Goal: Task Accomplishment & Management: Manage account settings

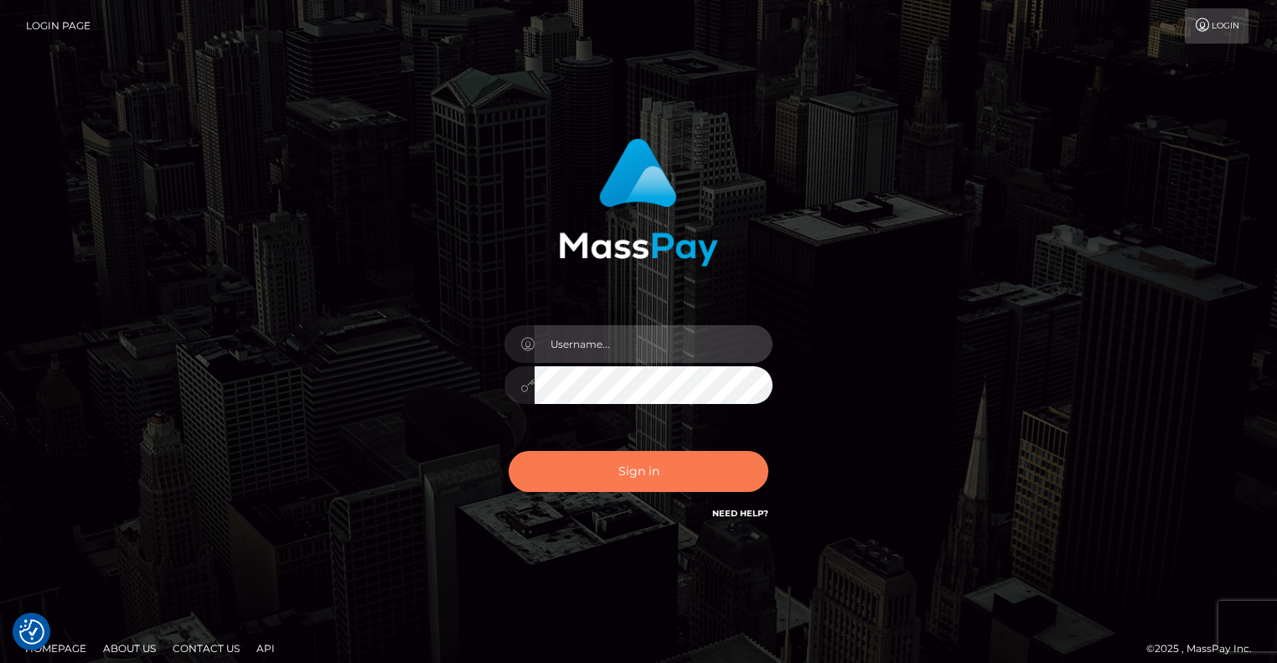
type input "[EMAIL_ADDRESS][DOMAIN_NAME]"
click at [671, 463] on button "Sign in" at bounding box center [639, 471] width 260 height 41
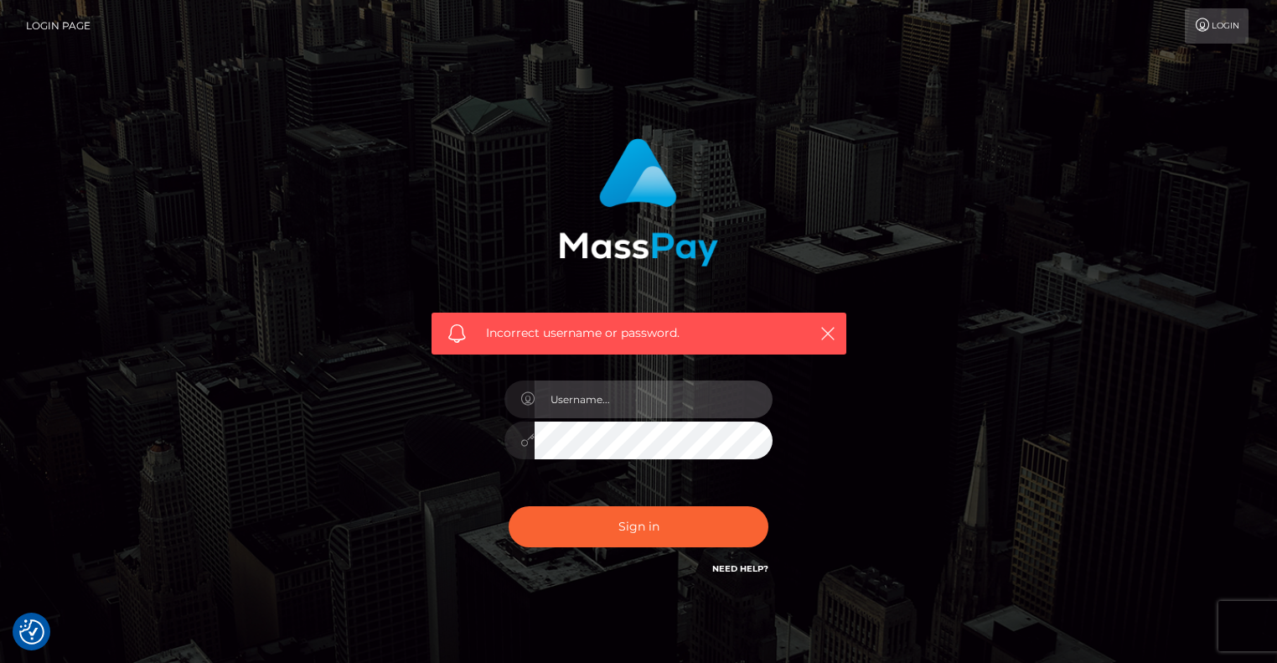
type input "[EMAIL_ADDRESS][DOMAIN_NAME]"
click at [475, 436] on div "Incorrect username or password. latexbarbie@outlook.com" at bounding box center [639, 358] width 440 height 465
click at [509, 506] on button "Sign in" at bounding box center [639, 526] width 260 height 41
type input "[EMAIL_ADDRESS][DOMAIN_NAME]"
click at [498, 438] on div "[EMAIL_ADDRESS][DOMAIN_NAME]" at bounding box center [638, 432] width 293 height 128
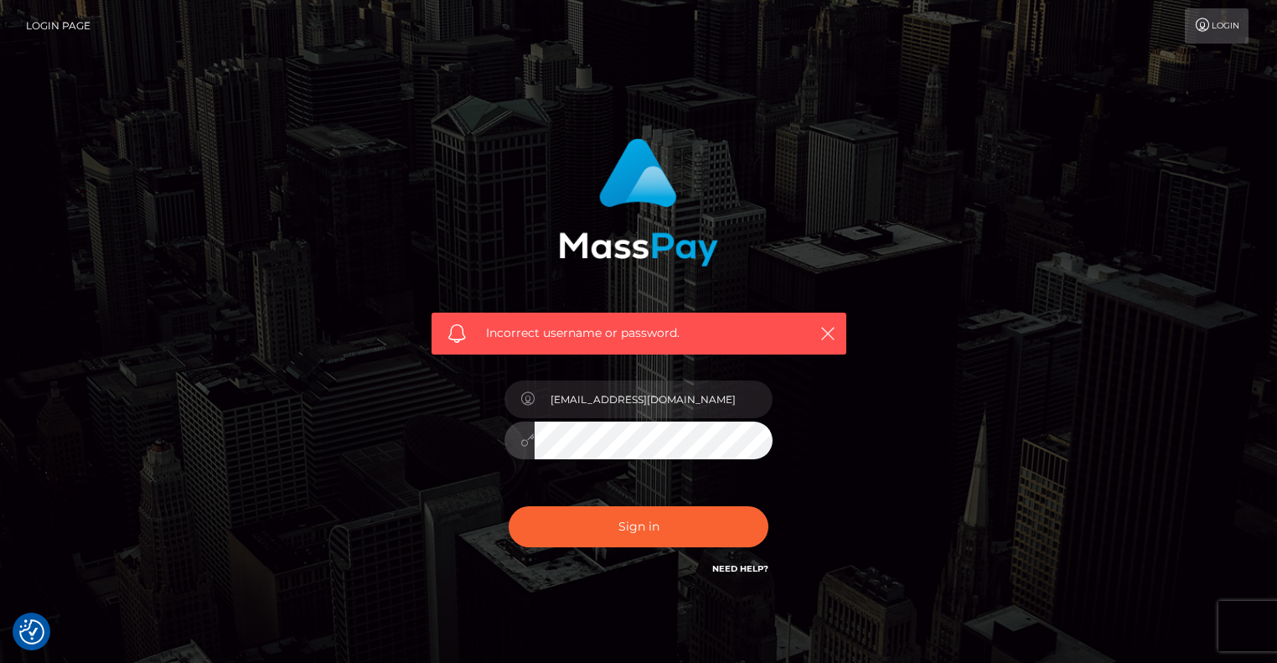
click at [509, 506] on button "Sign in" at bounding box center [639, 526] width 260 height 41
type input "[EMAIL_ADDRESS][DOMAIN_NAME]"
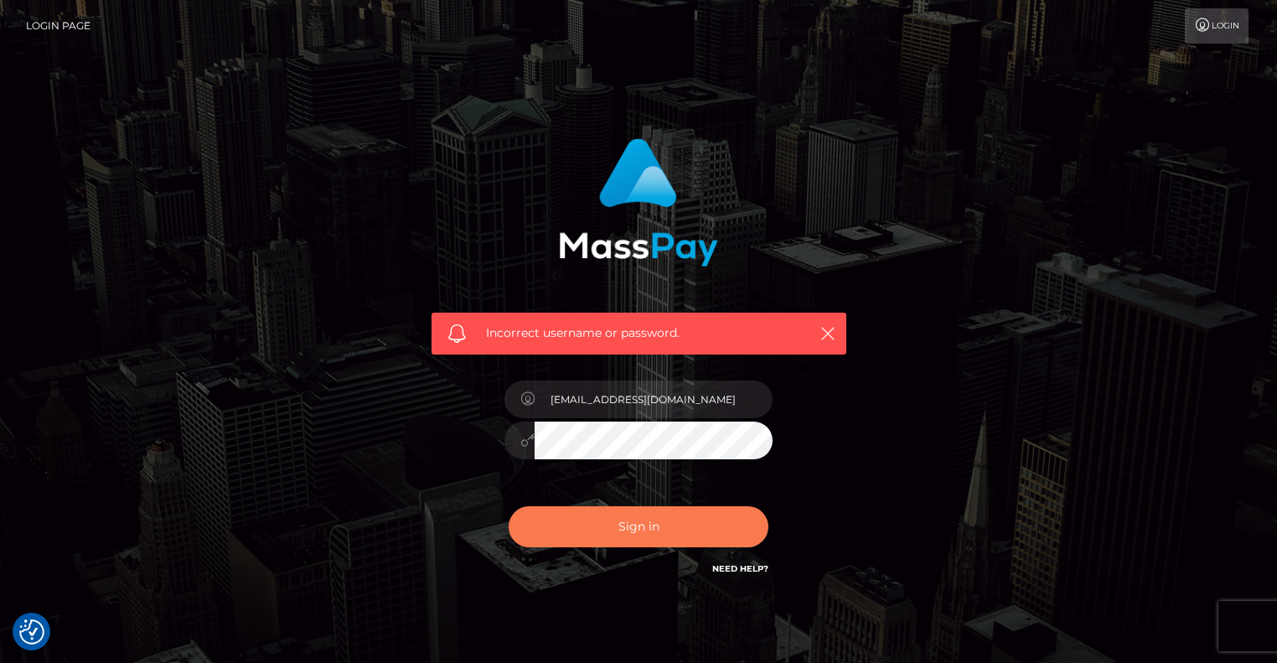
click at [624, 531] on button "Sign in" at bounding box center [639, 526] width 260 height 41
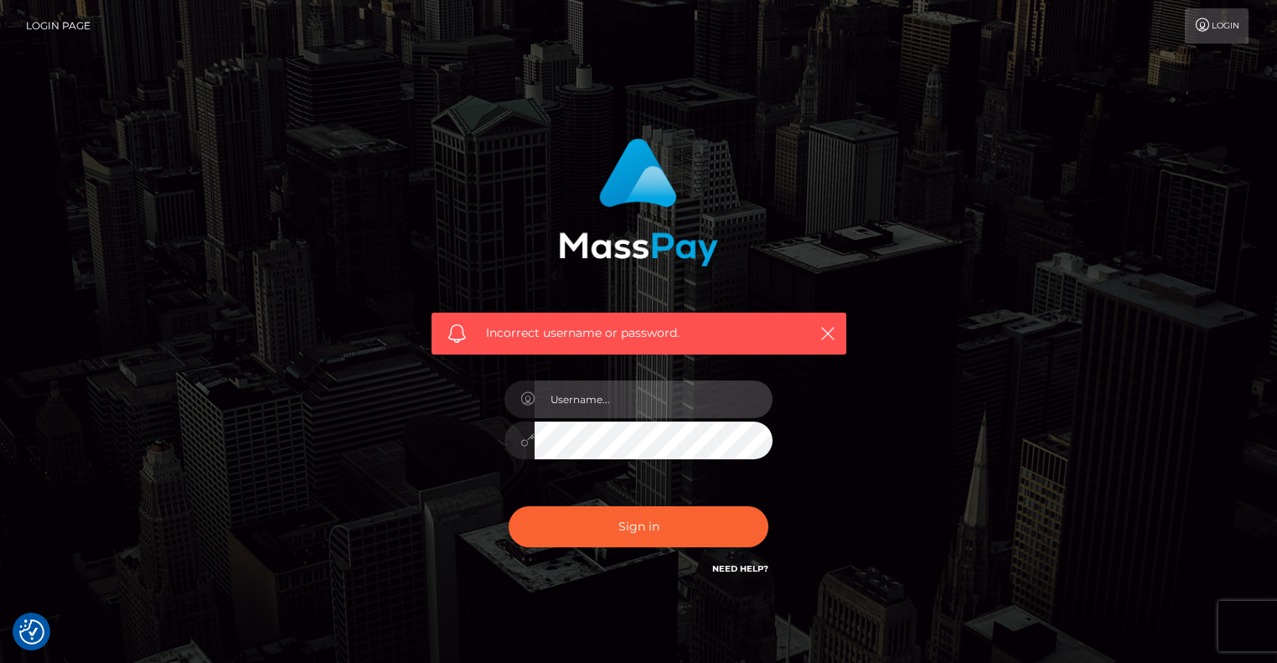
type input "[EMAIL_ADDRESS][DOMAIN_NAME]"
click at [509, 506] on button "Sign in" at bounding box center [639, 526] width 260 height 41
type input "[EMAIL_ADDRESS][DOMAIN_NAME]"
click at [515, 438] on div at bounding box center [639, 438] width 268 height 33
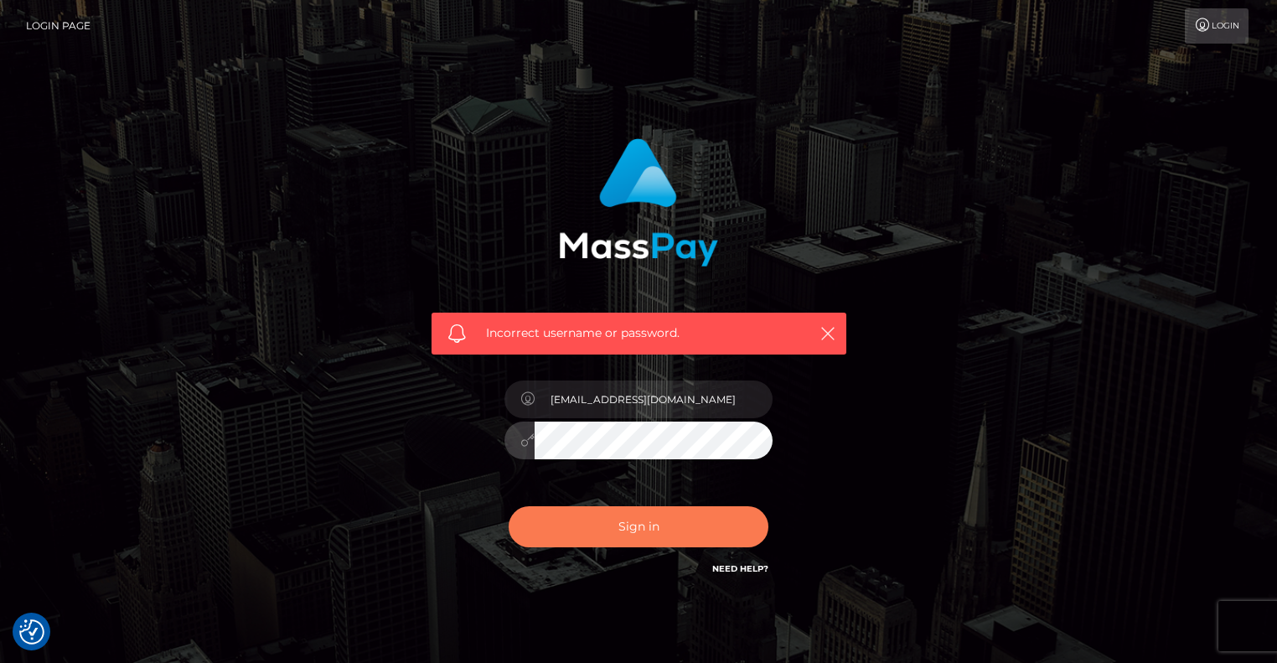
click at [567, 539] on button "Sign in" at bounding box center [639, 526] width 260 height 41
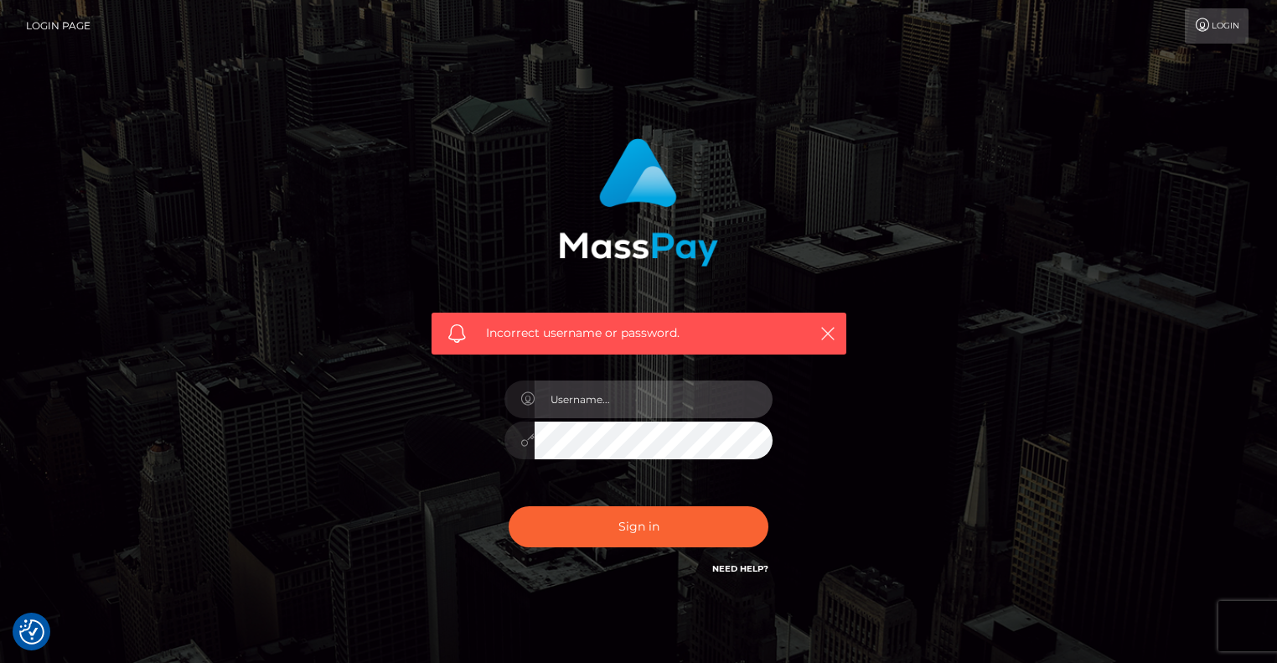
type input "[EMAIL_ADDRESS][DOMAIN_NAME]"
click at [757, 567] on link "Need Help?" at bounding box center [740, 568] width 56 height 11
click at [1228, 38] on link "Login" at bounding box center [1217, 25] width 64 height 35
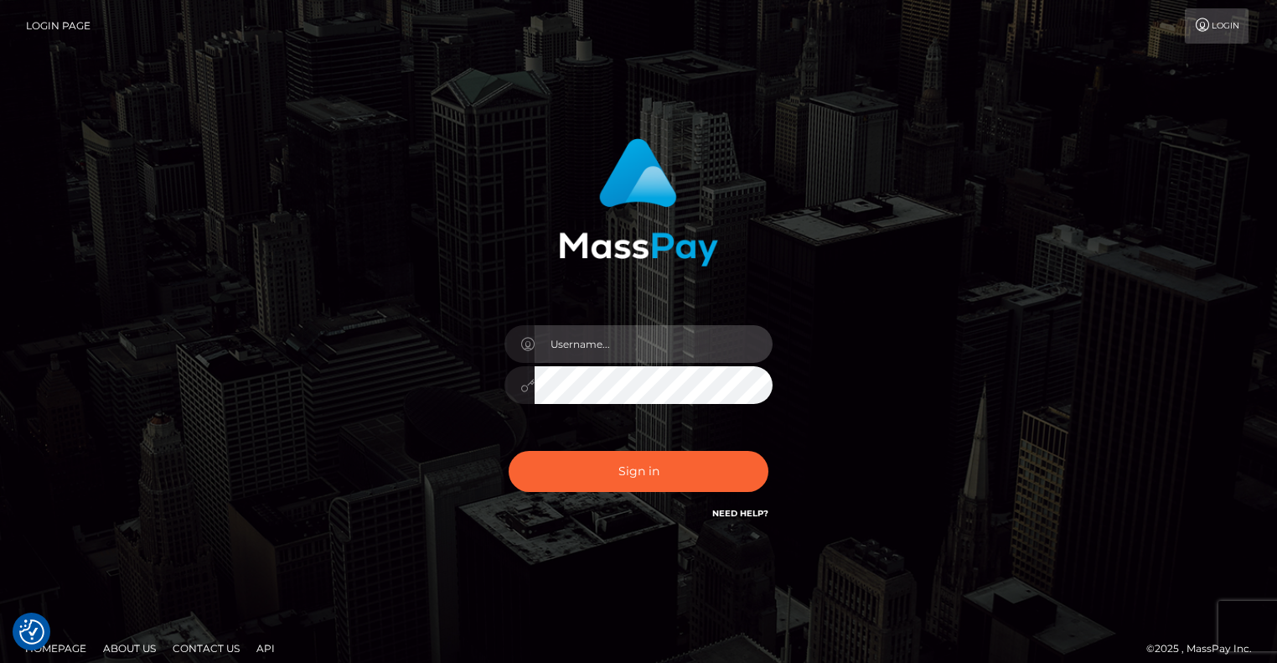
type input "[EMAIL_ADDRESS][DOMAIN_NAME]"
click at [956, 396] on div "[EMAIL_ADDRESS][DOMAIN_NAME]" at bounding box center [638, 339] width 955 height 427
click at [509, 451] on button "Sign in" at bounding box center [639, 471] width 260 height 41
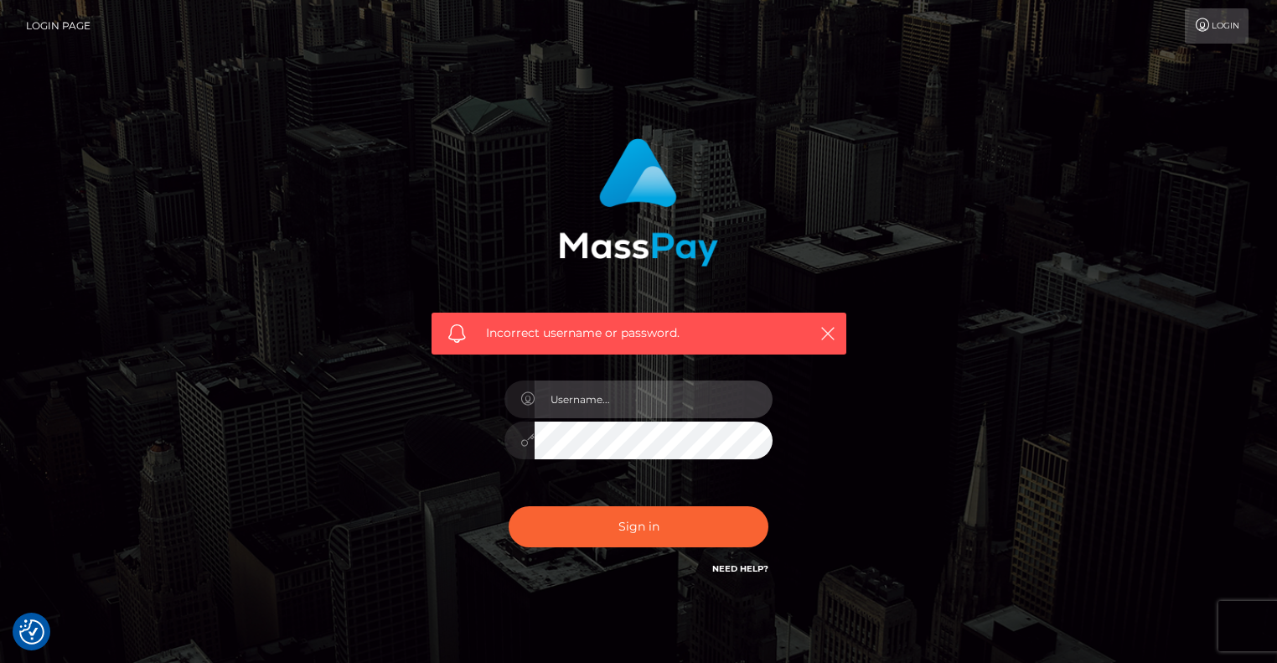
type input "[EMAIL_ADDRESS][DOMAIN_NAME]"
click at [65, 19] on link "Login Page" at bounding box center [58, 25] width 65 height 35
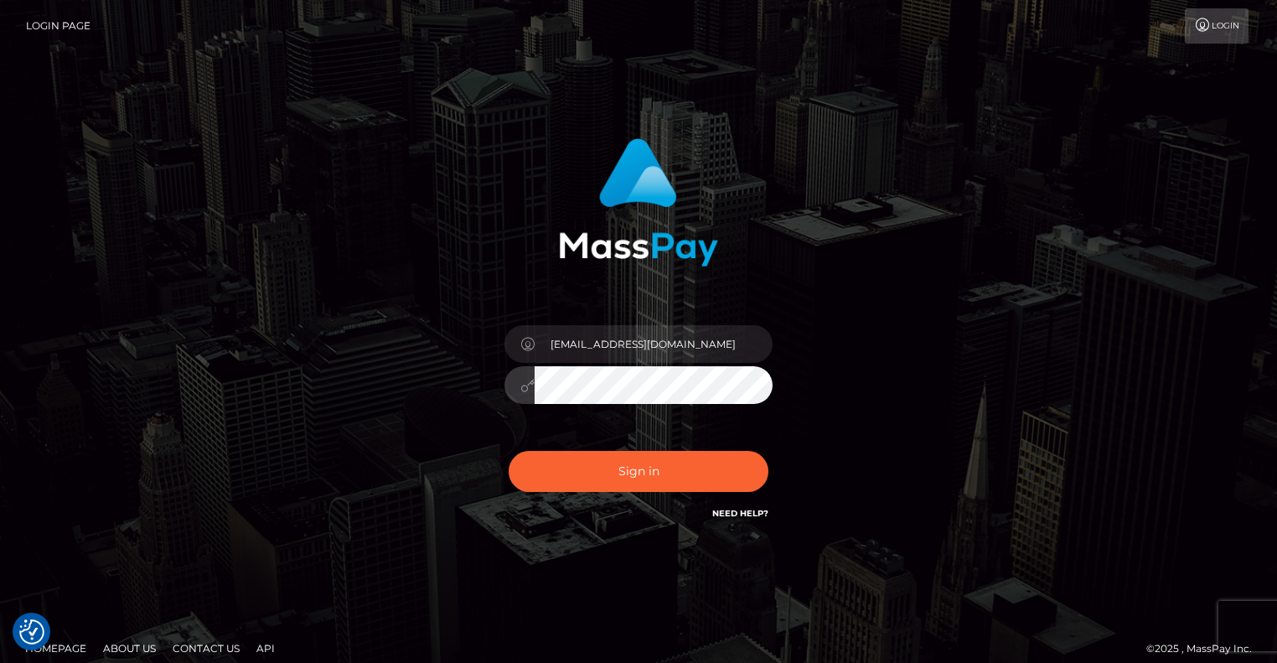
click at [509, 451] on button "Sign in" at bounding box center [639, 471] width 260 height 41
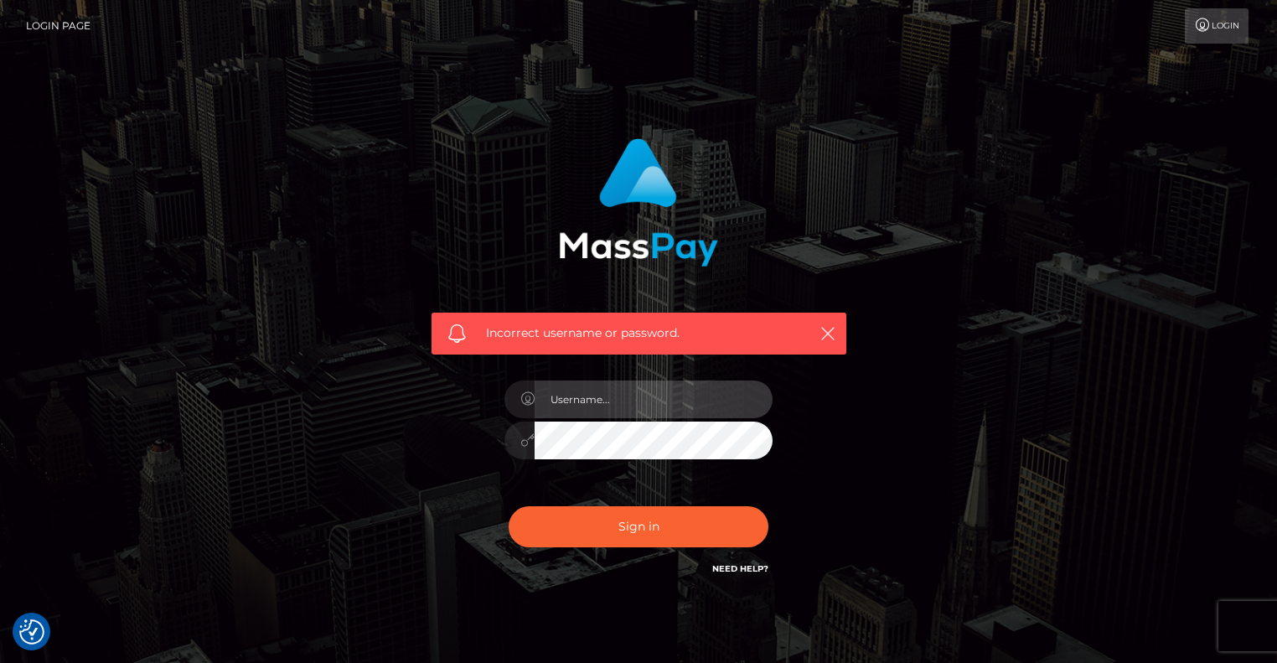
type input "latexbarbie@outlook.com"
click at [509, 506] on button "Sign in" at bounding box center [639, 526] width 260 height 41
type input "[EMAIL_ADDRESS][DOMAIN_NAME]"
click at [510, 434] on div at bounding box center [639, 438] width 268 height 33
click at [509, 506] on button "Sign in" at bounding box center [639, 526] width 260 height 41
